Goal: Find specific fact: Find contact information

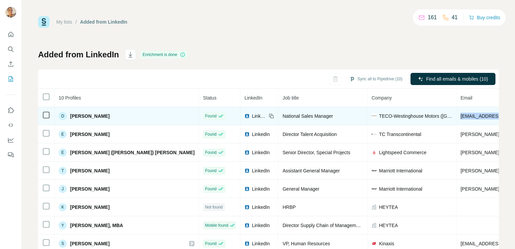
drag, startPoint x: 460, startPoint y: 116, endPoint x: 387, endPoint y: 114, distance: 73.2
copy span "[EMAIL_ADDRESS][DOMAIN_NAME]"
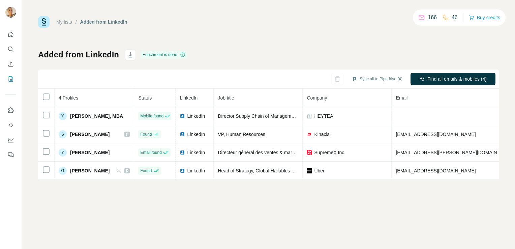
scroll to position [0, 28]
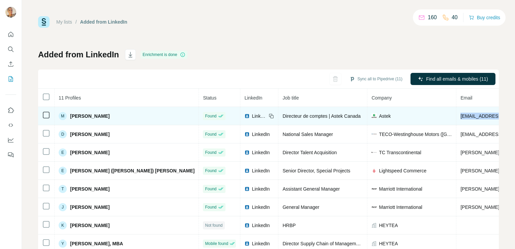
drag, startPoint x: 445, startPoint y: 115, endPoint x: 386, endPoint y: 116, distance: 59.0
copy span "[EMAIL_ADDRESS][PERSON_NAME][DOMAIN_NAME]"
